Goal: Share content: Share content

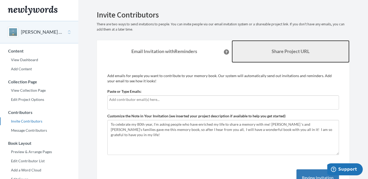
click at [272, 49] on b "Share Project URL" at bounding box center [291, 51] width 38 height 6
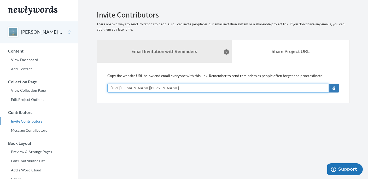
click at [223, 85] on input "[URL][DOMAIN_NAME][PERSON_NAME]" at bounding box center [218, 88] width 222 height 9
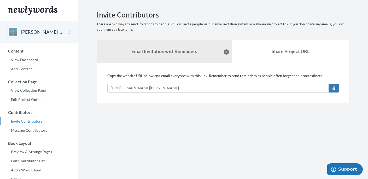
click at [363, 54] on section "Emails have been sent! Invite Contributors There are two ways to send invitatio…" at bounding box center [223, 143] width 290 height 286
click at [70, 32] on div "[PERSON_NAME] 80th Birthday Memory Book" at bounding box center [39, 32] width 78 height 22
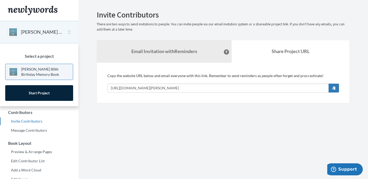
click at [55, 30] on button "[PERSON_NAME] 80th Birthday Memory Book" at bounding box center [42, 32] width 42 height 7
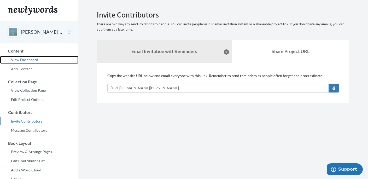
click at [36, 60] on link "View Dashboard" at bounding box center [39, 60] width 78 height 8
